Goal: Task Accomplishment & Management: Manage account settings

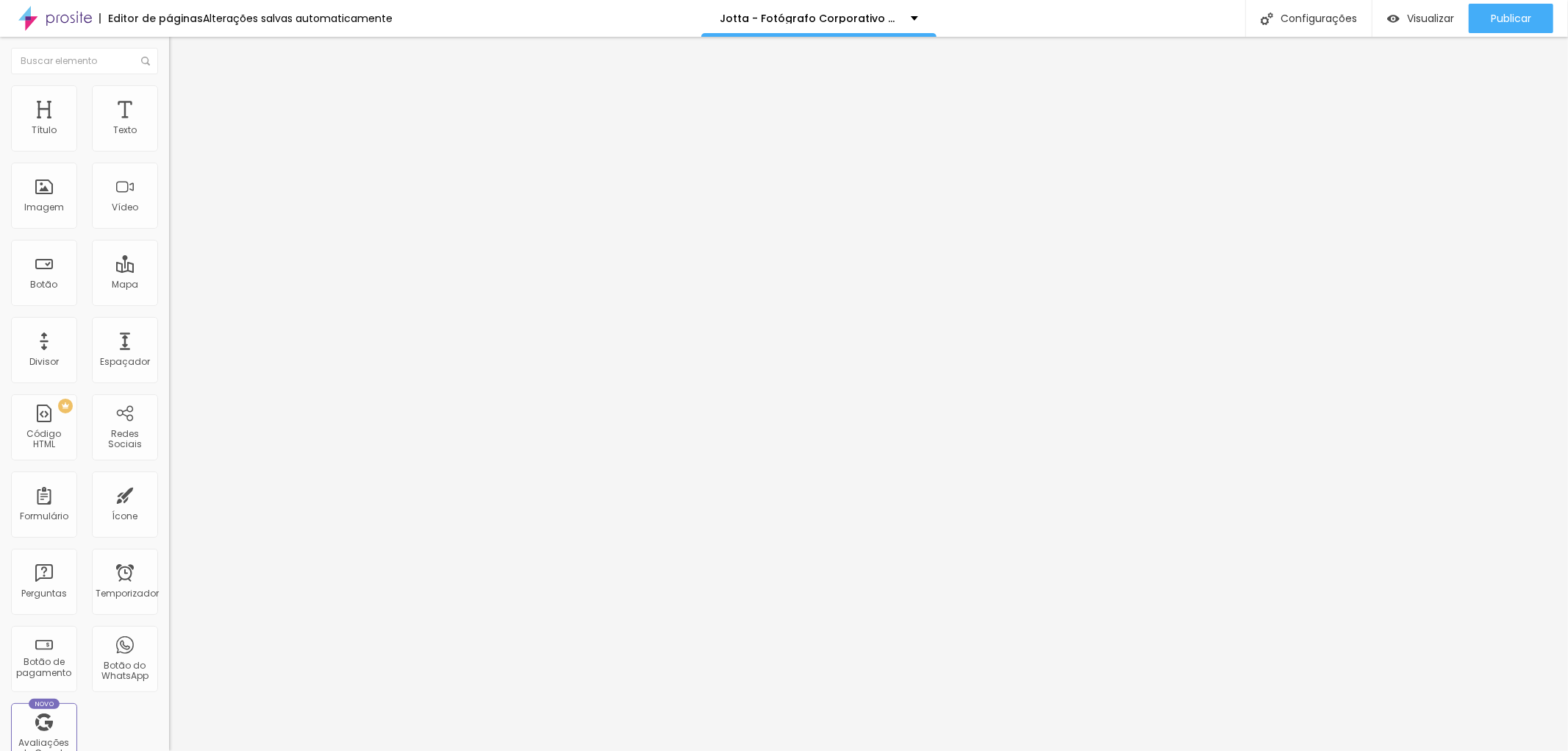
click at [178, 127] on font "Trocar imagem" at bounding box center [213, 120] width 71 height 12
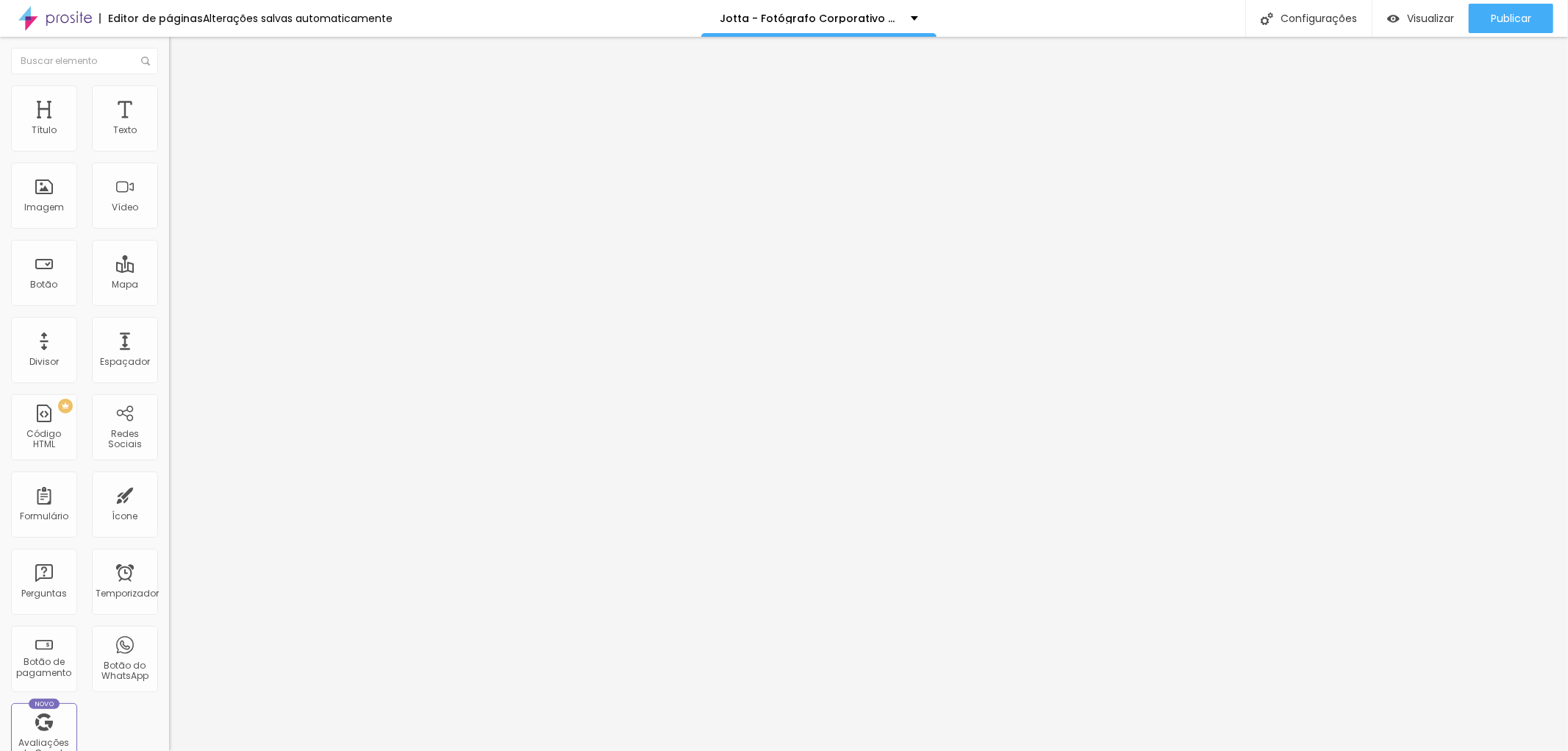
click at [327, 750] on div at bounding box center [784, 760] width 1568 height 0
click at [903, 20] on div "Cópia do Estúdio Fotográfico em [GEOGRAPHIC_DATA] 2" at bounding box center [804, 18] width 199 height 11
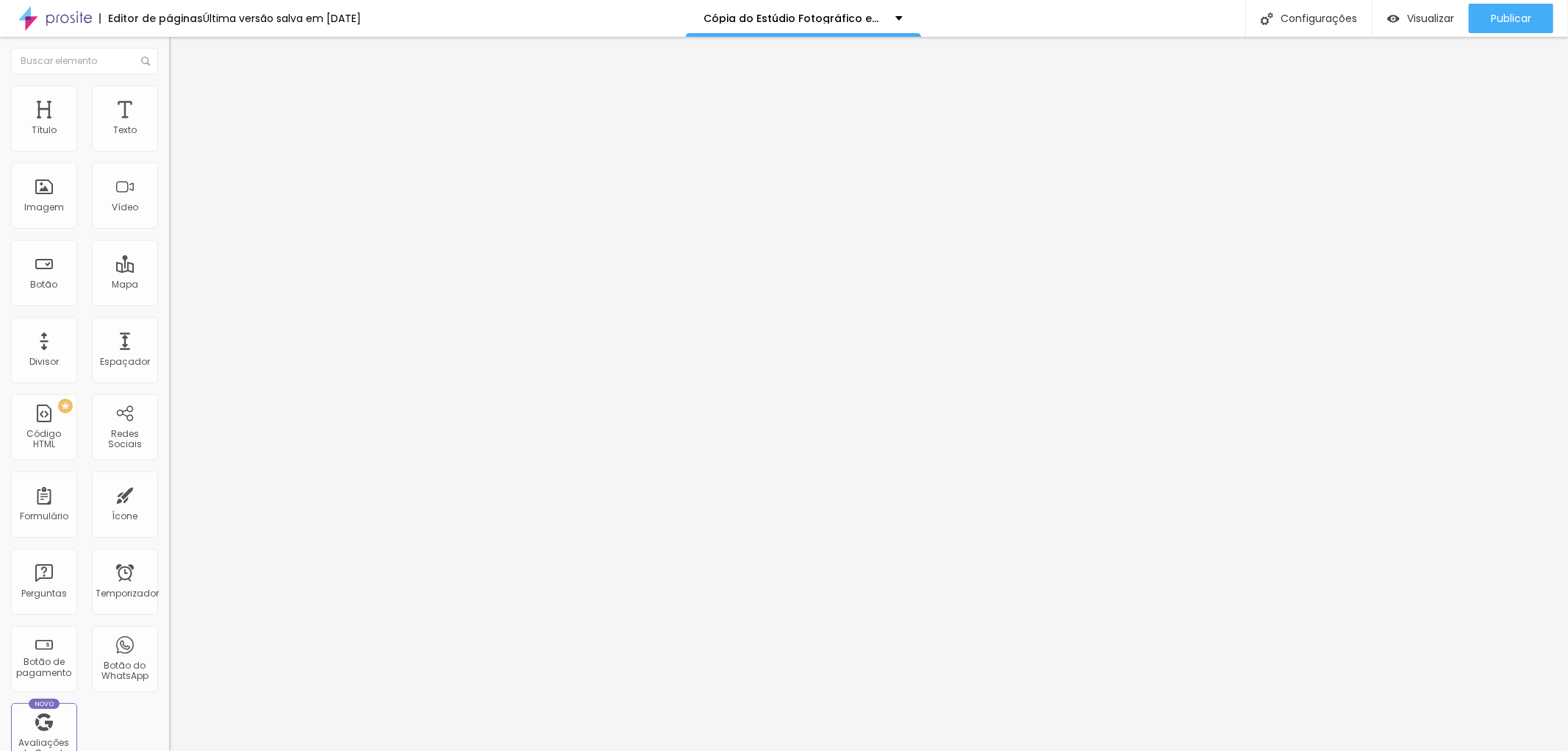
click at [459, 13] on div "Editor de páginas Última versão salva em [DATE] Cópia do Estúdio Fotográfico em…" at bounding box center [784, 18] width 1568 height 36
click at [903, 17] on div "Cópia do Estúdio Fotográfico em [GEOGRAPHIC_DATA] 2" at bounding box center [804, 18] width 199 height 11
click at [1098, 15] on div "Editor de páginas Última versão salva em [DATE] Cópia do Estúdio Fotográfico em…" at bounding box center [784, 18] width 1568 height 36
click at [182, 99] on font "Estilo" at bounding box center [194, 95] width 23 height 12
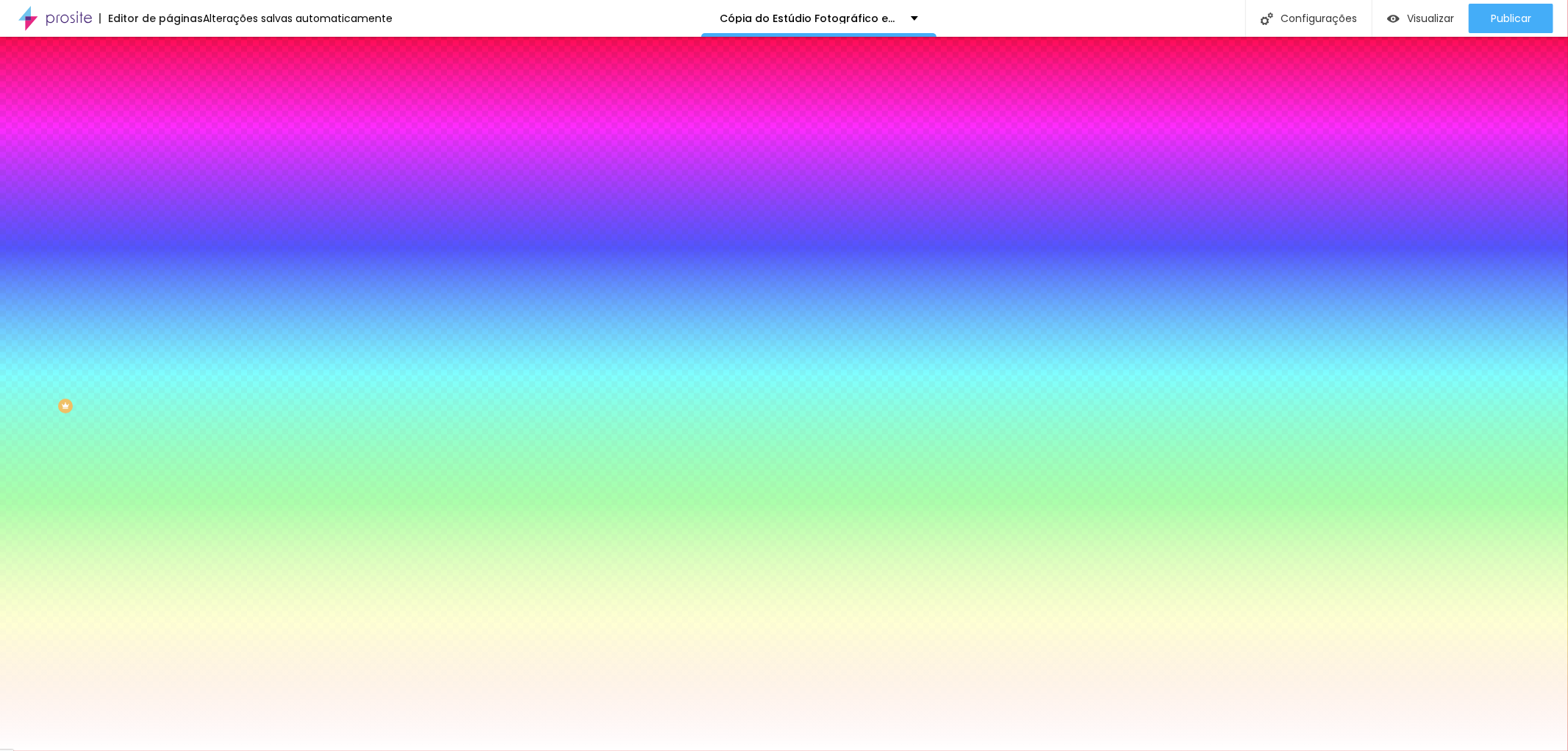
click at [178, 135] on font "Trocar imagem" at bounding box center [213, 129] width 71 height 12
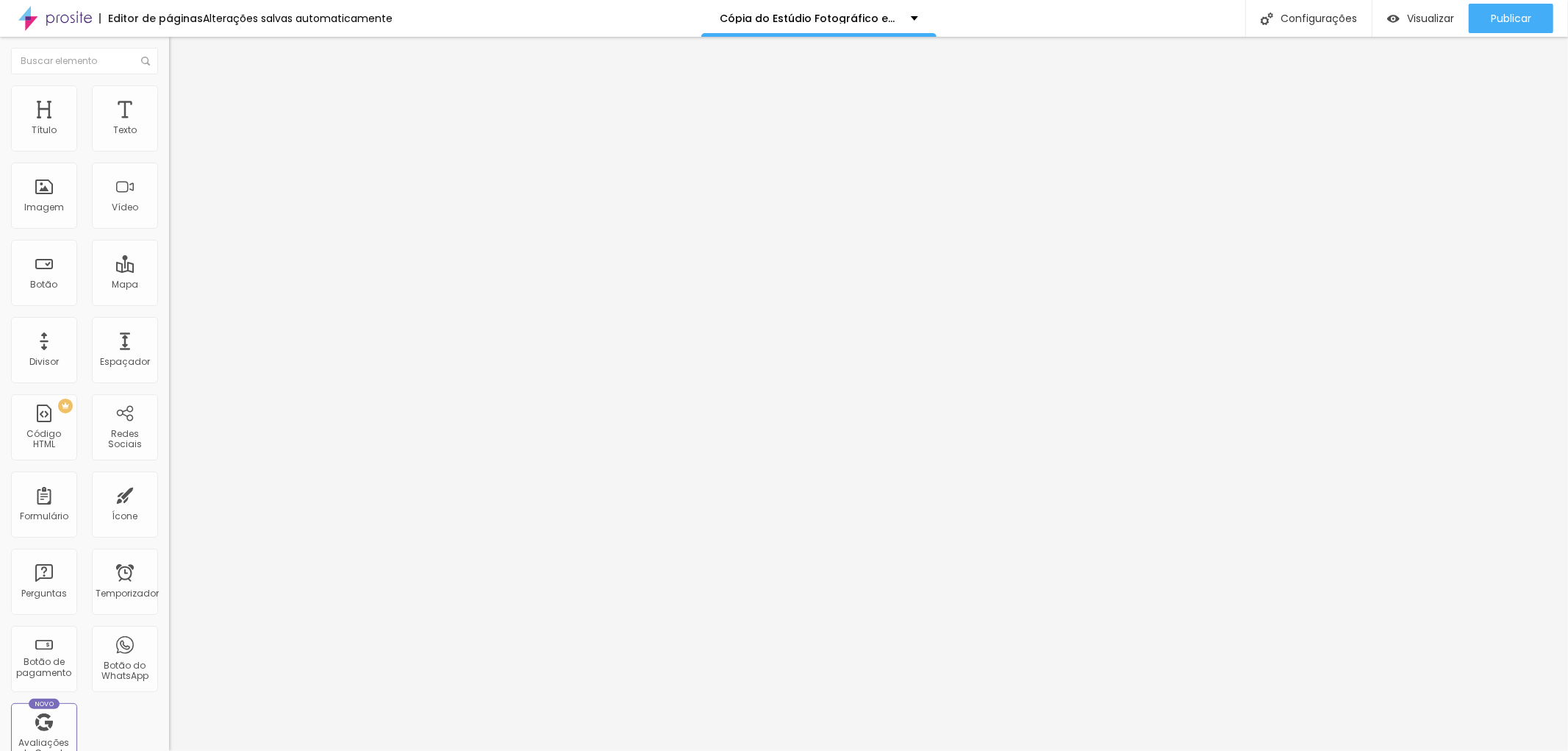
click at [169, 98] on li "Estilo" at bounding box center [253, 92] width 169 height 14
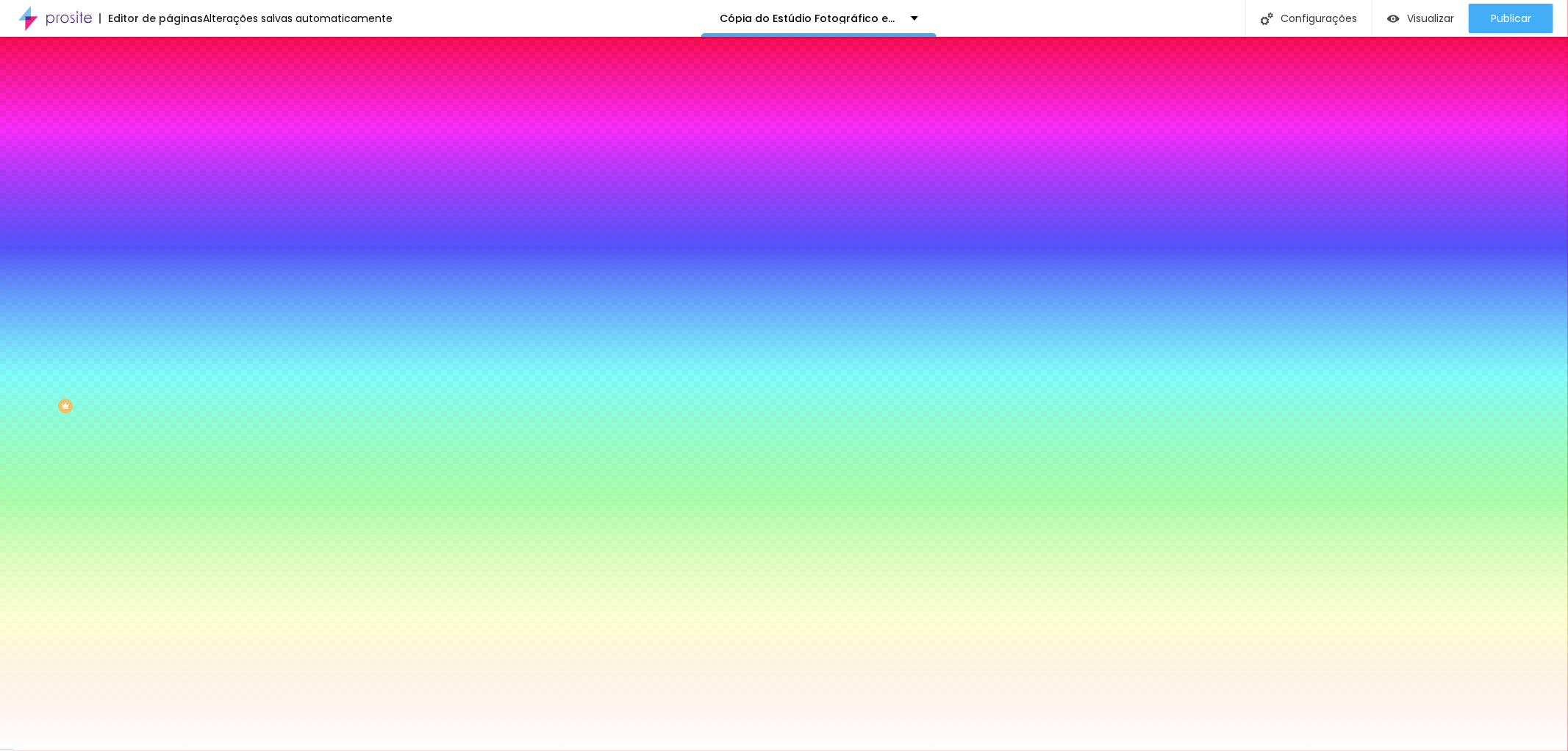
click at [178, 135] on font "Trocar imagem" at bounding box center [213, 129] width 71 height 12
click at [169, 100] on li "Avançado" at bounding box center [253, 107] width 169 height 14
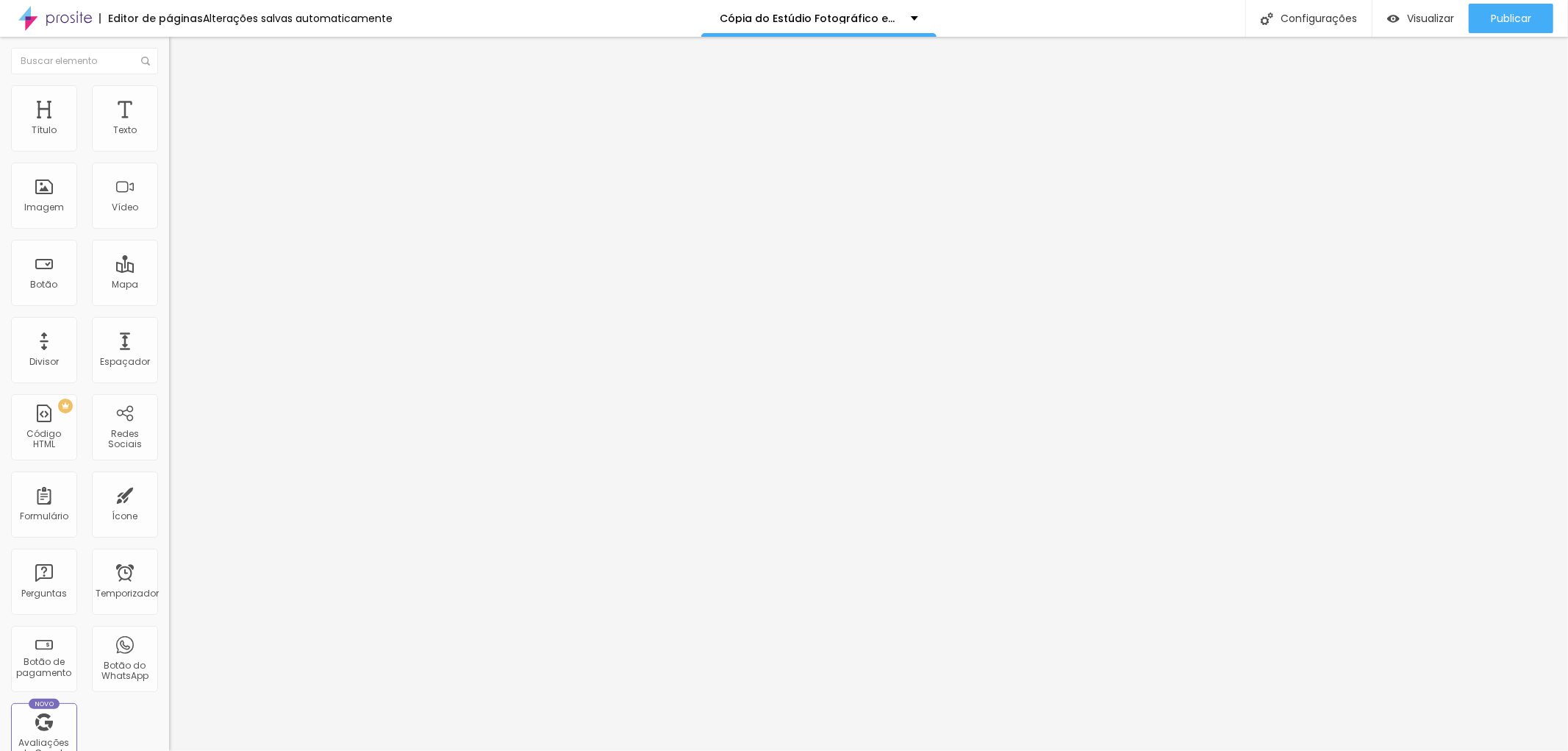
click at [169, 94] on img at bounding box center [175, 91] width 13 height 13
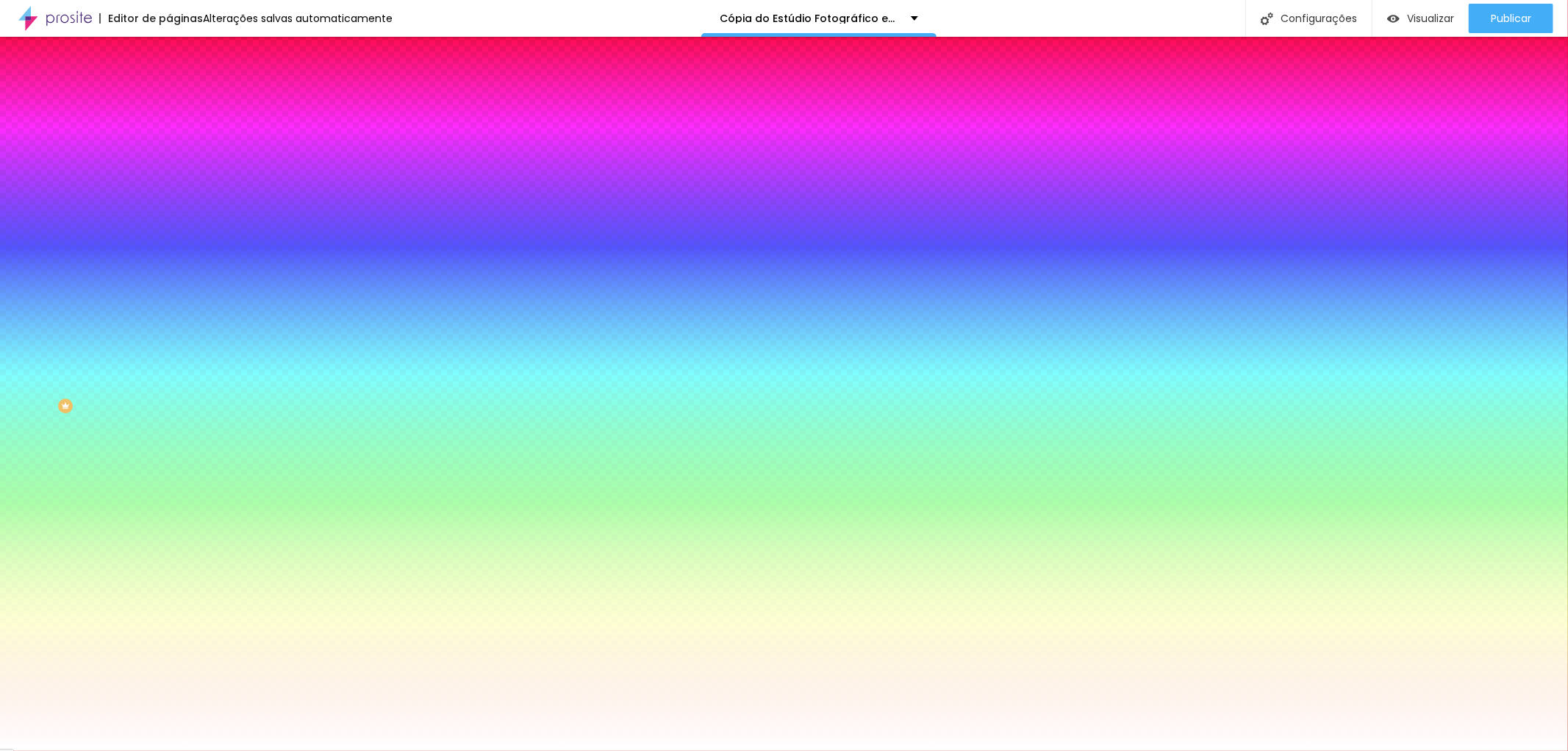
click at [169, 100] on li "Avançado" at bounding box center [253, 107] width 169 height 14
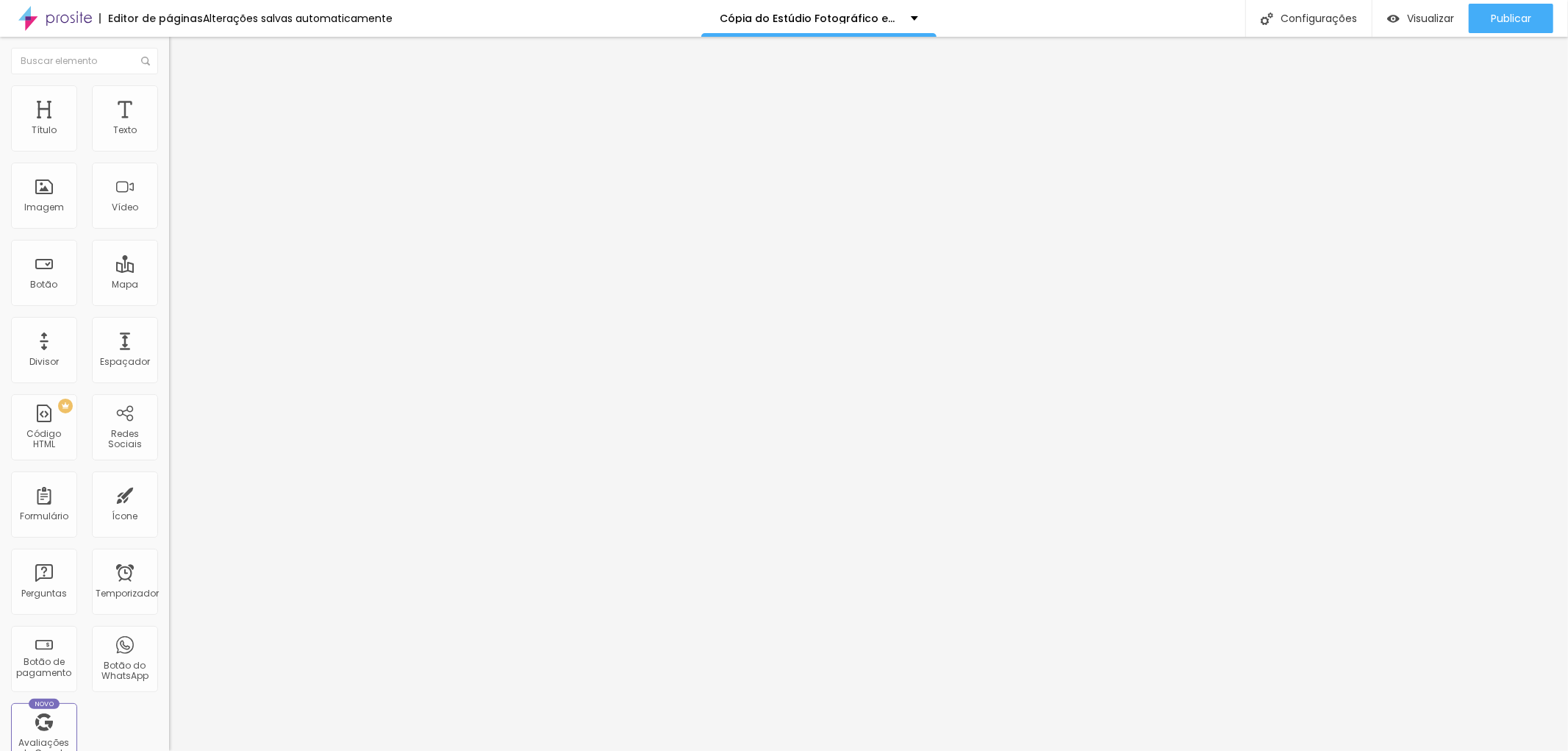
type input "34"
type input "64"
type input "75"
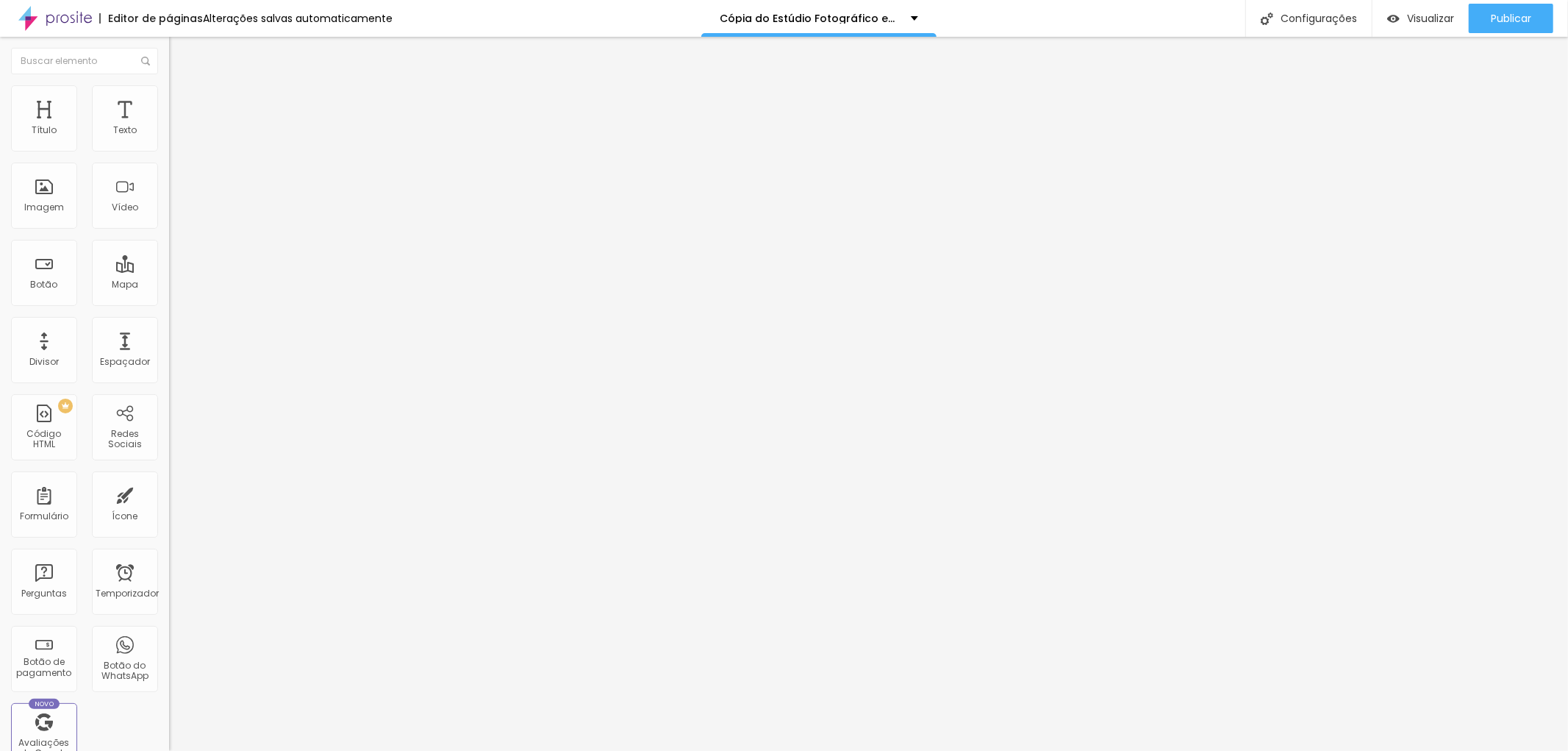
type input "75"
type input "87"
type input "93"
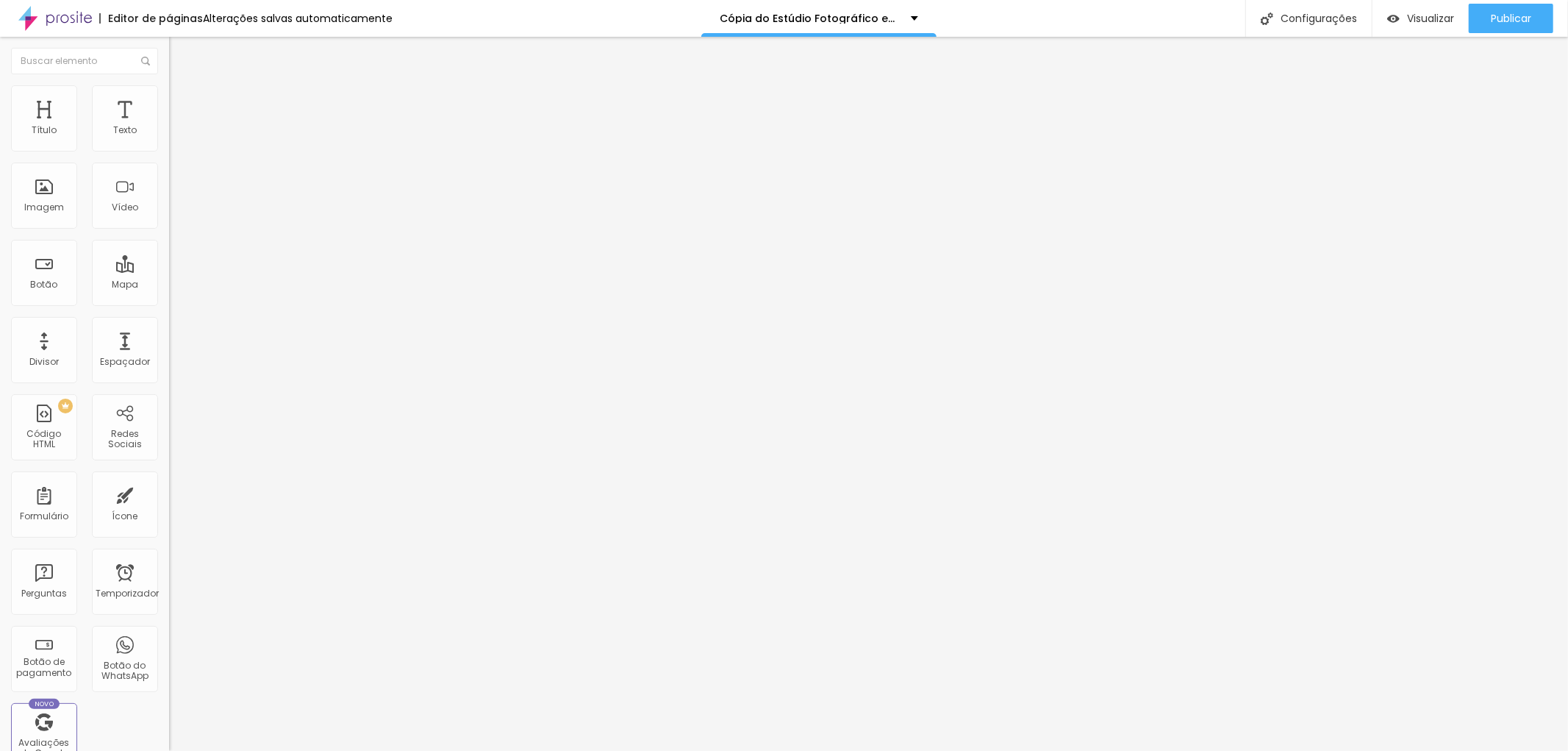
type input "110"
type input "128"
type input "134"
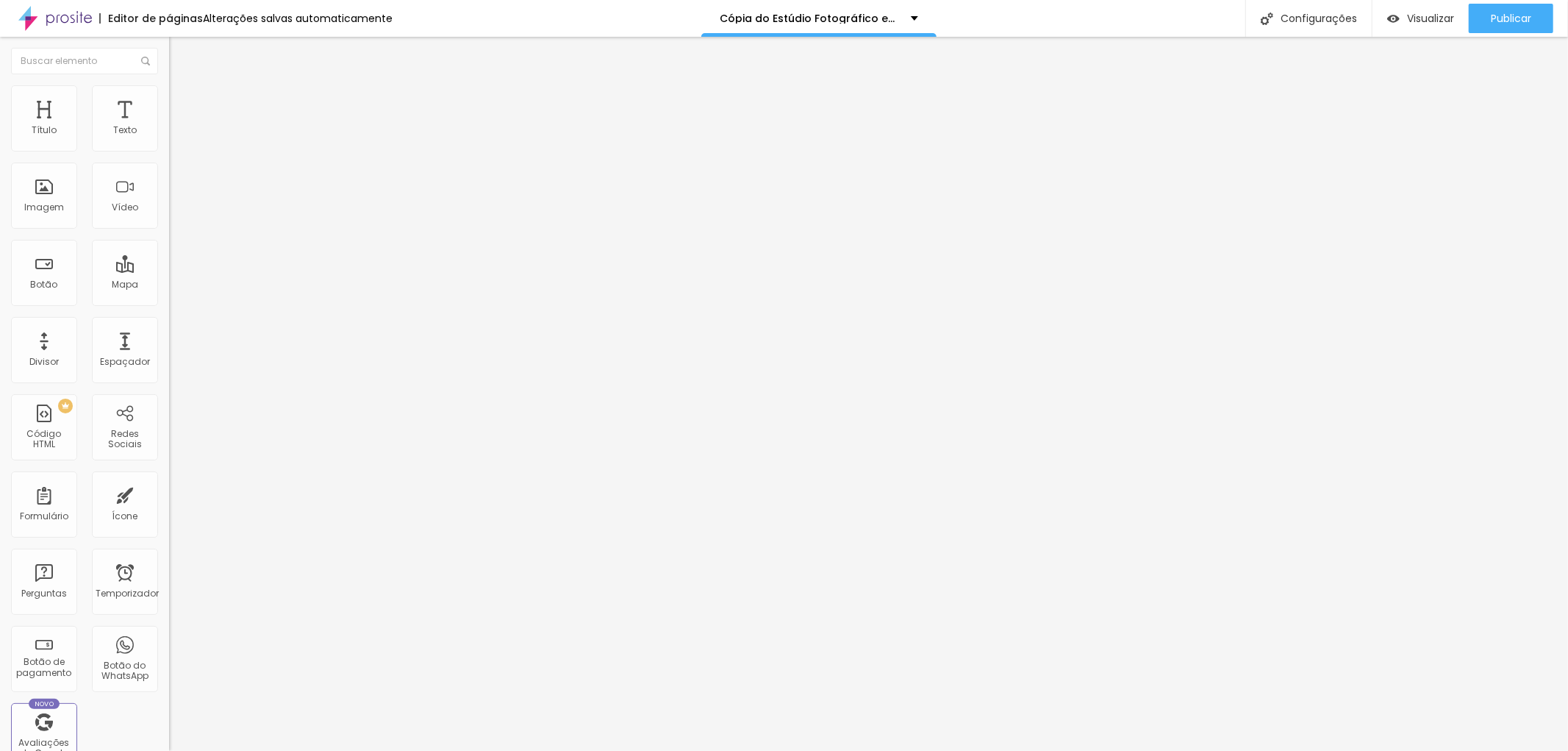
type input "134"
type input "140"
type input "146"
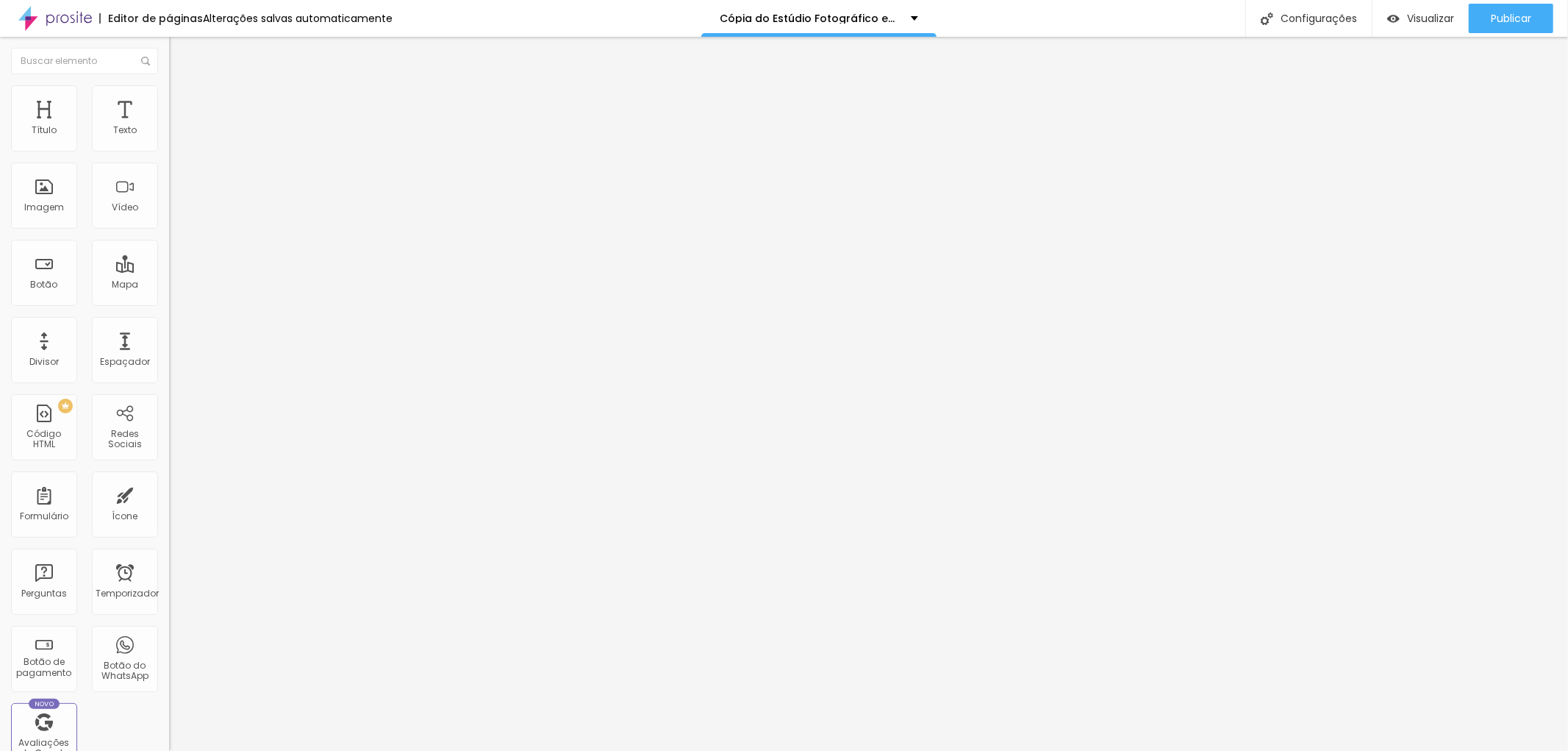
type input "175"
type input "187"
type input "192"
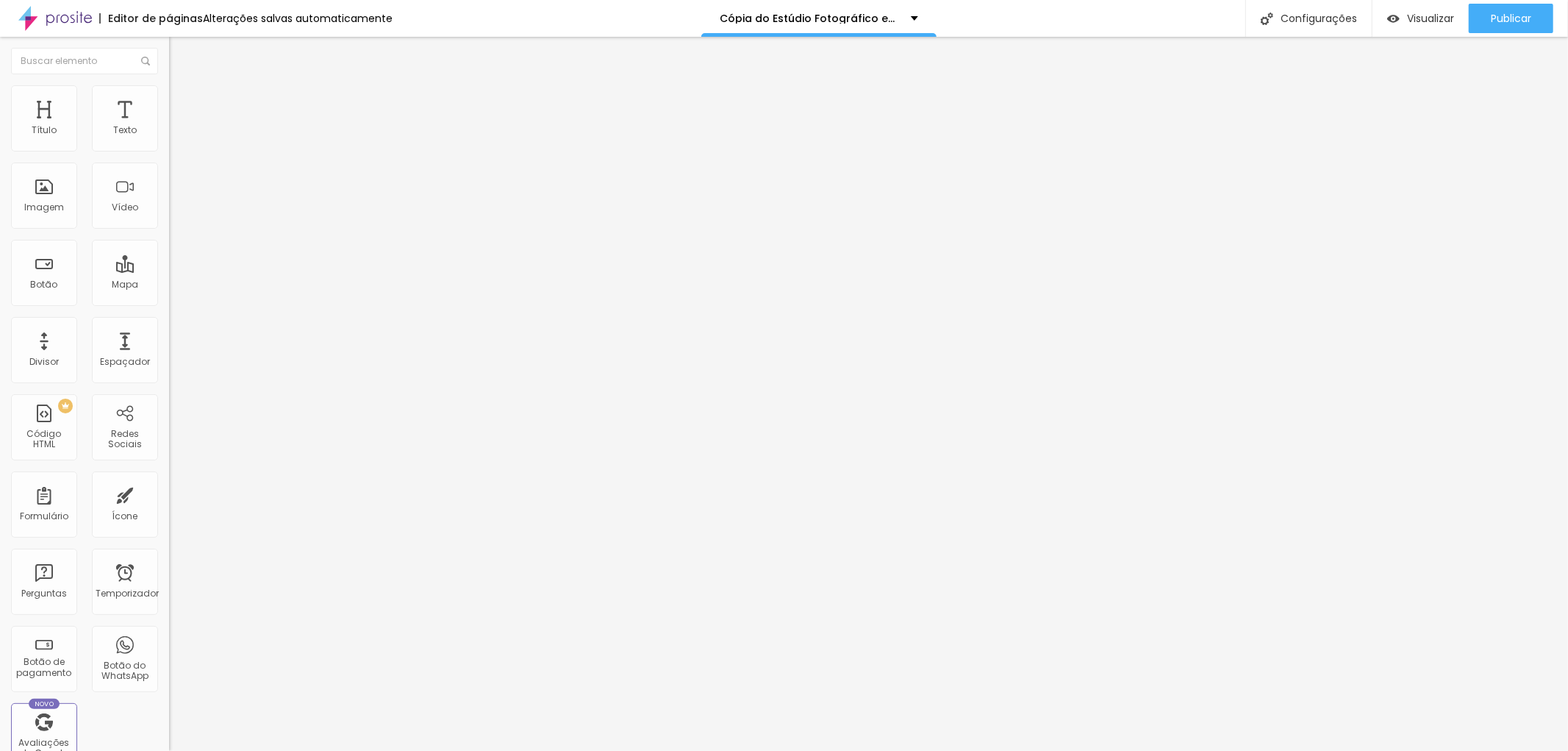
type input "192"
type input "198"
type input "210"
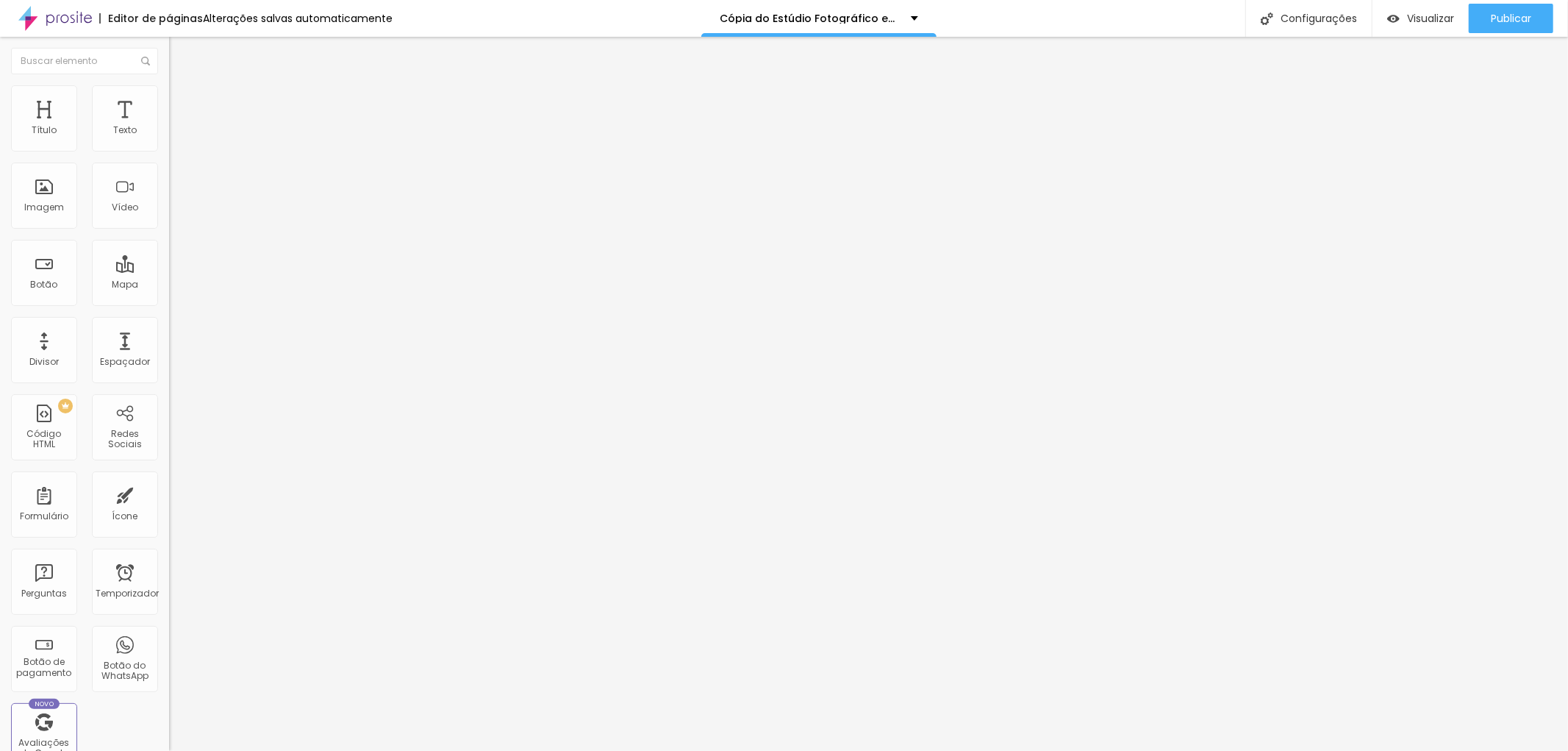
type input "216"
type input "222"
type input "227"
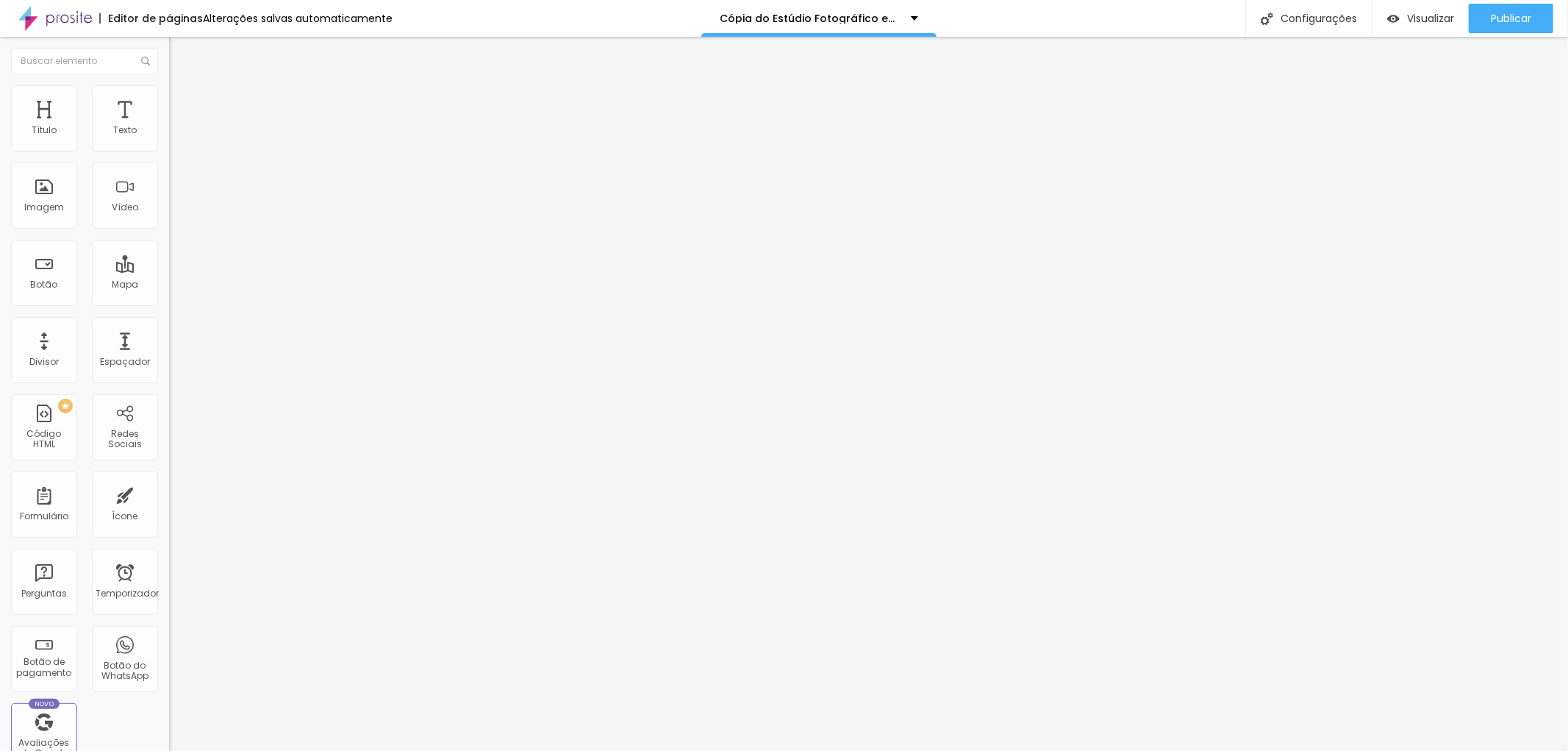
type input "227"
type input "233"
type input "245"
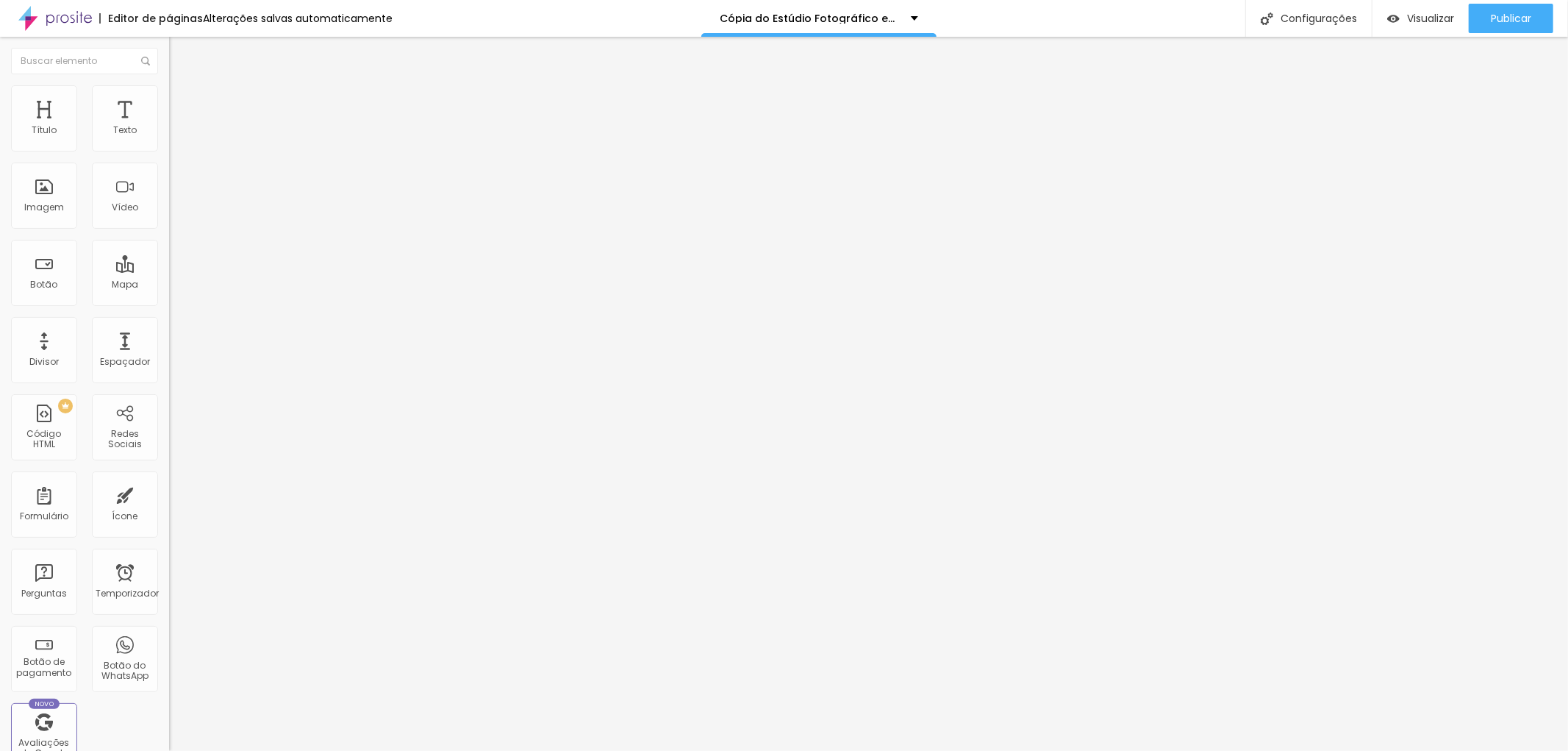
type input "257"
type input "268"
type input "286"
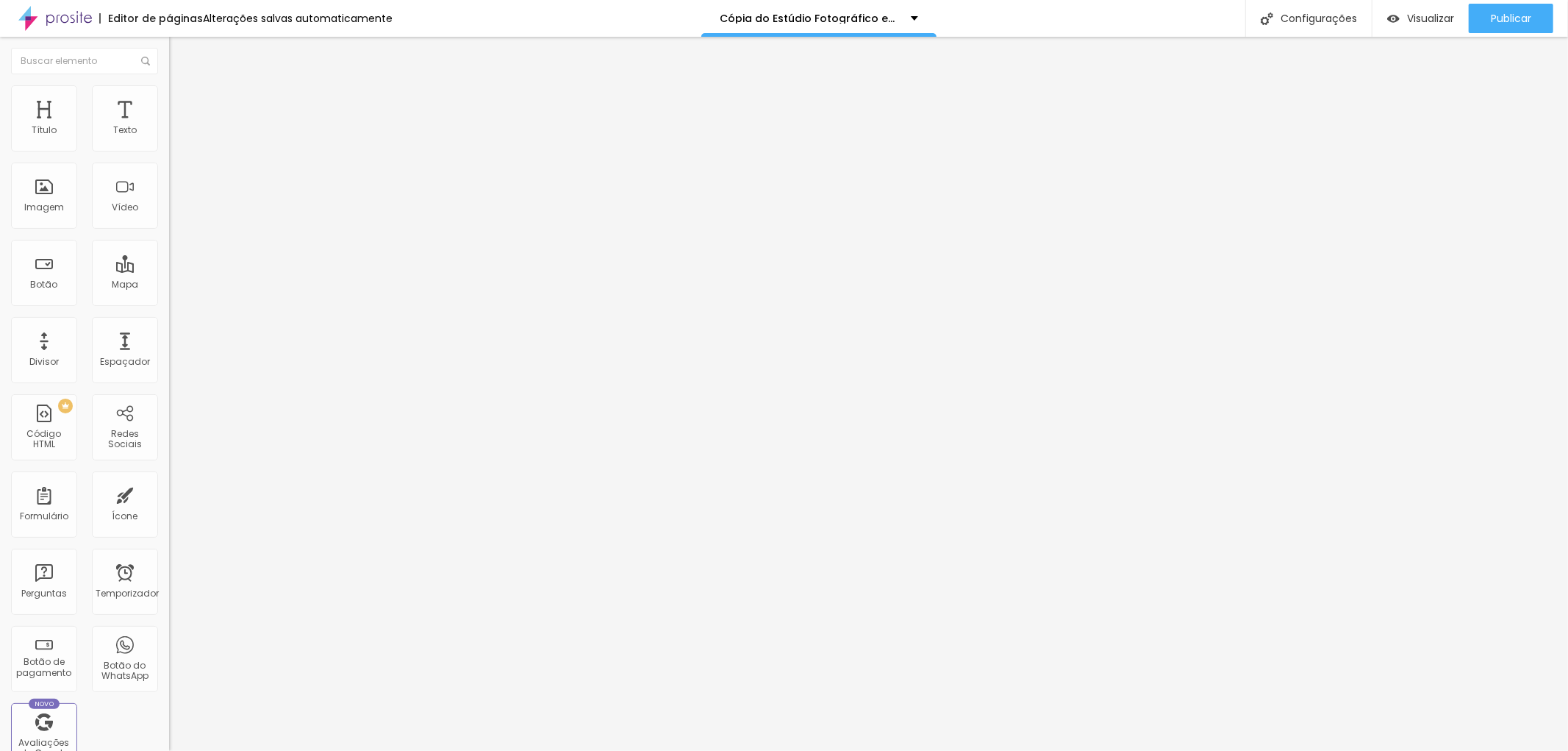
type input "286"
type input "292"
type input "309"
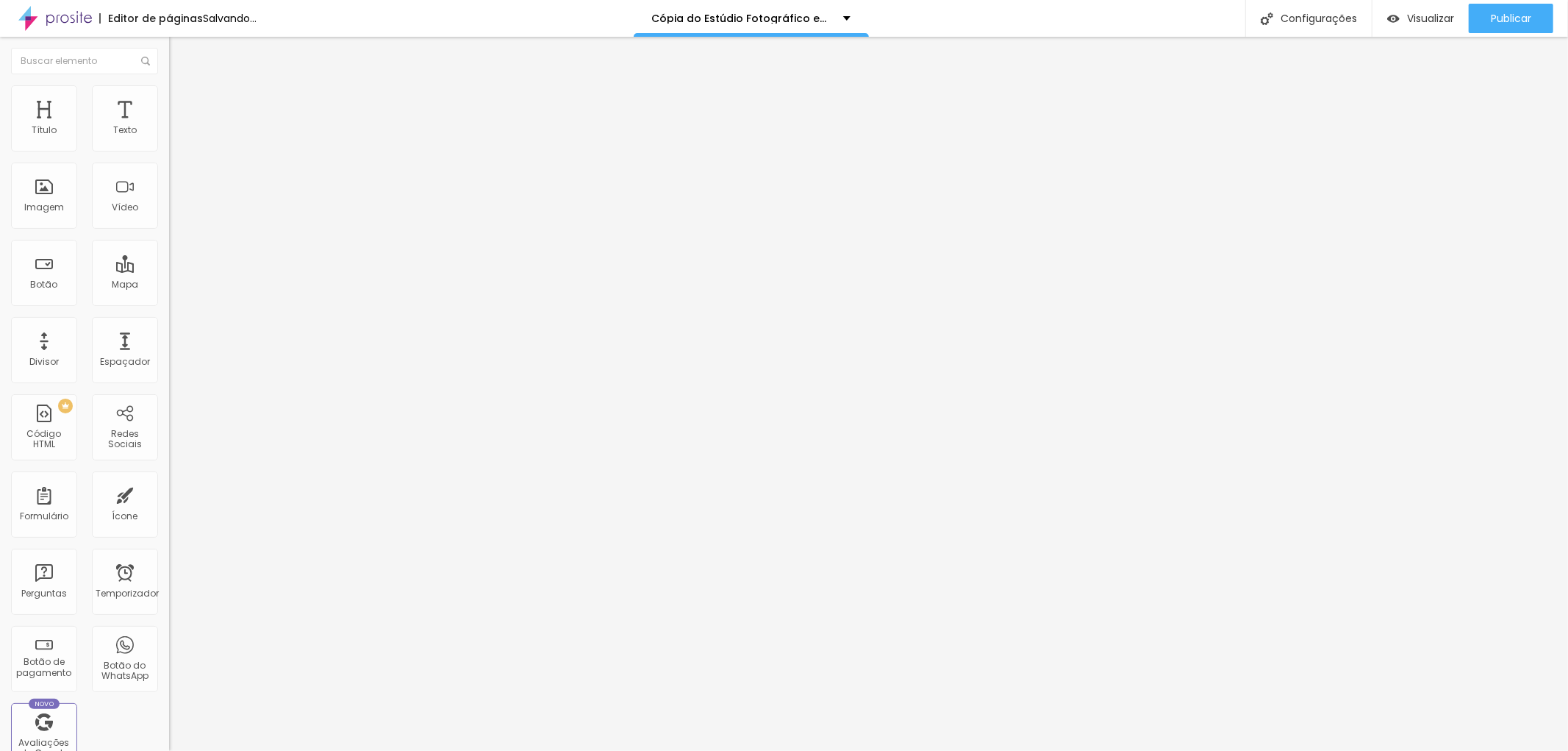
type input "327"
type input "450"
drag, startPoint x: 35, startPoint y: 172, endPoint x: 96, endPoint y: 180, distance: 61.5
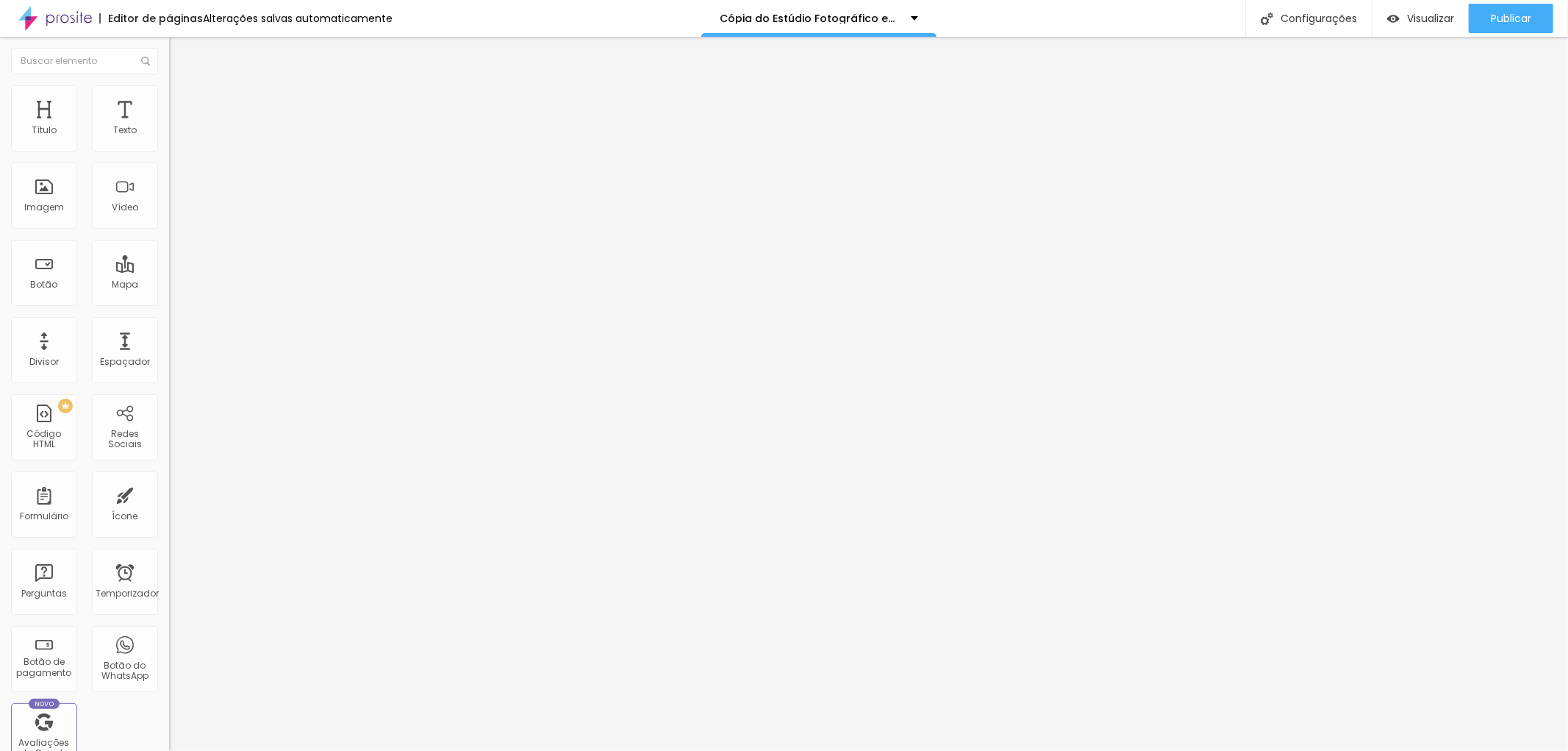
type input "450"
click at [169, 494] on input "range" at bounding box center [216, 499] width 95 height 11
